Goal: Find specific page/section: Find specific page/section

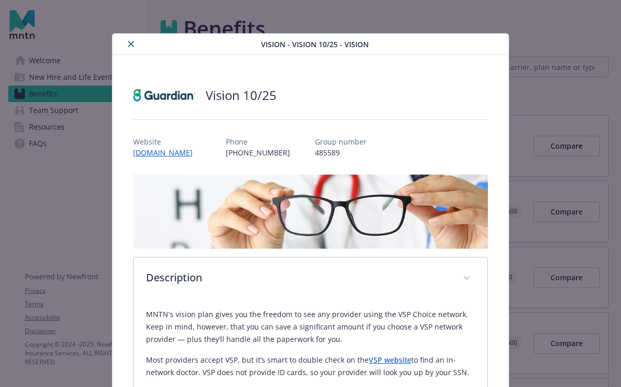
scroll to position [287, 0]
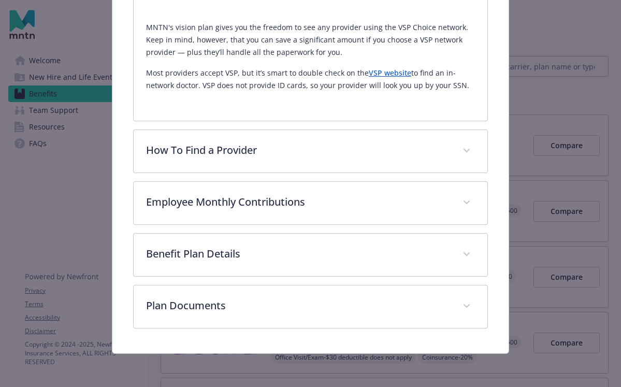
click at [575, 61] on div "Vision - Vision 10/25 - Vision Vision 10/25 Website guardianlife.com Phone (800…" at bounding box center [310, 193] width 621 height 387
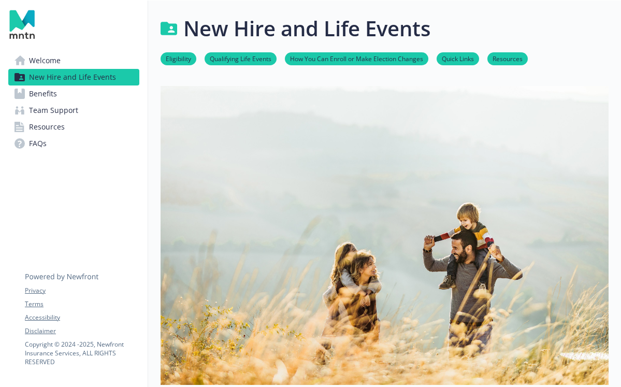
scroll to position [647, 0]
